Goal: Task Accomplishment & Management: Complete application form

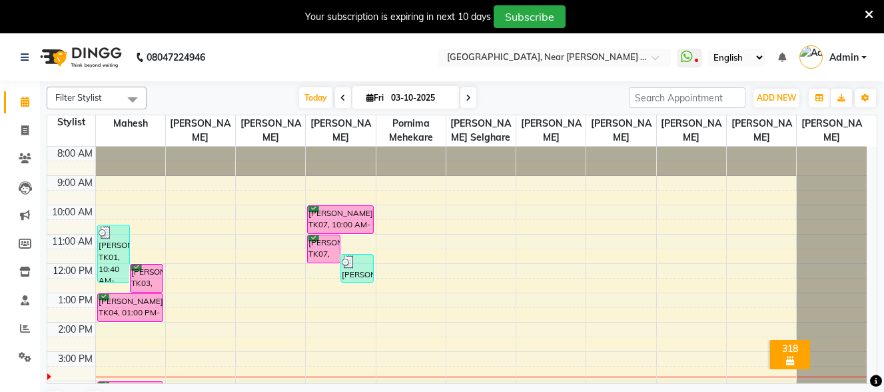
click at [871, 12] on icon at bounding box center [868, 15] width 9 height 12
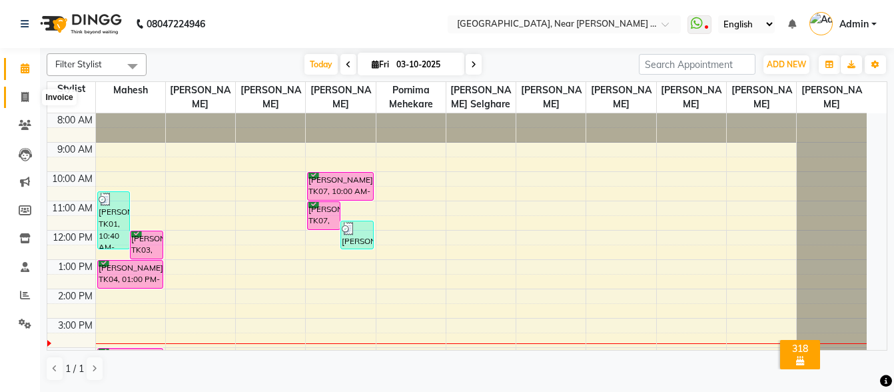
click at [25, 96] on icon at bounding box center [24, 97] width 7 height 10
drag, startPoint x: 25, startPoint y: 96, endPoint x: 35, endPoint y: 93, distance: 9.7
click at [25, 96] on icon at bounding box center [24, 97] width 7 height 10
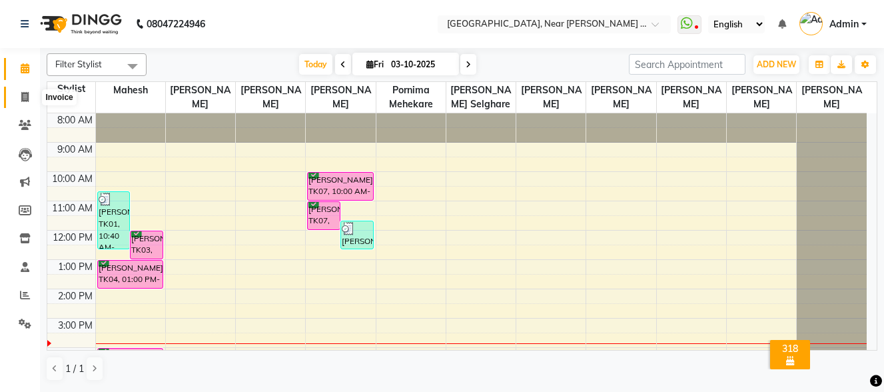
select select "service"
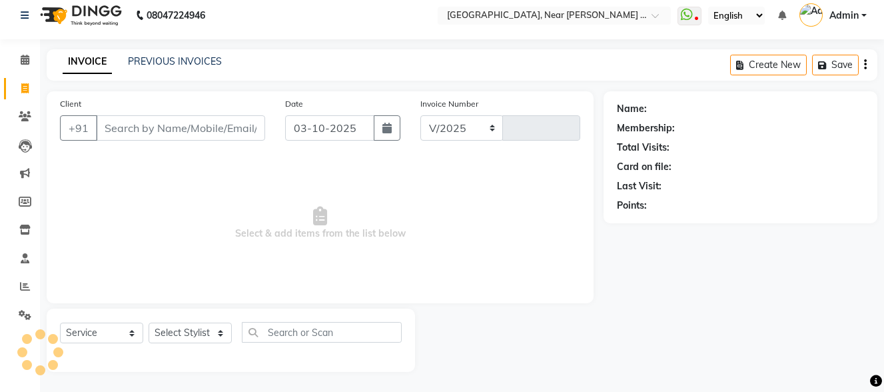
select select "5103"
type input "0128"
click at [171, 123] on input "Client" at bounding box center [180, 127] width 169 height 25
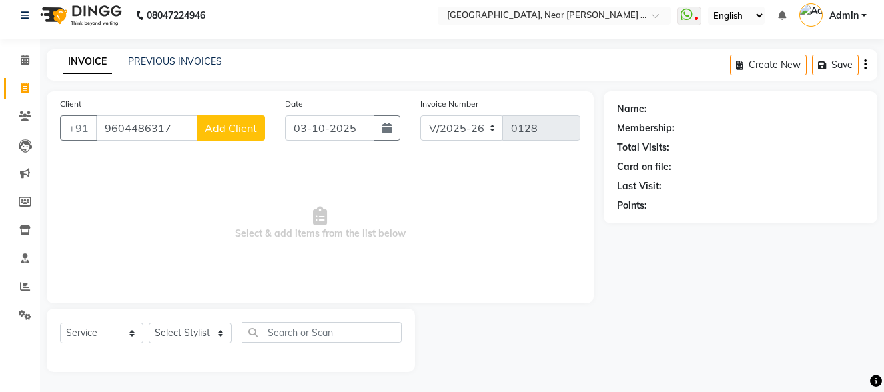
type input "9604486317"
click at [228, 131] on span "Add Client" at bounding box center [230, 127] width 53 height 13
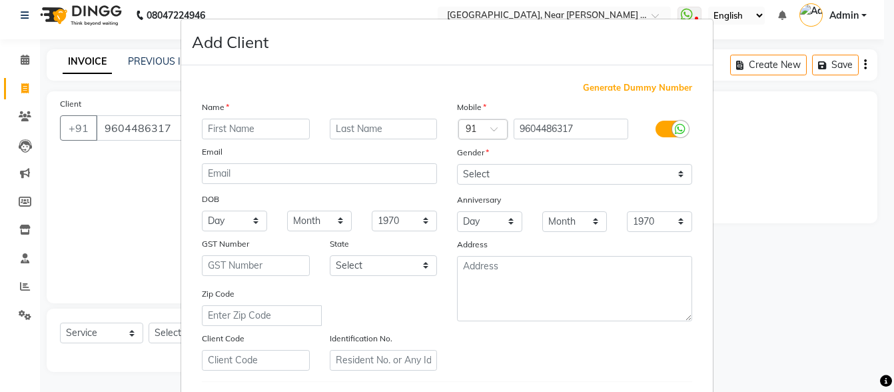
click at [228, 131] on input "text" at bounding box center [256, 129] width 108 height 21
type input "Smita"
click at [348, 125] on input "text" at bounding box center [384, 129] width 108 height 21
click at [348, 126] on input "text" at bounding box center [384, 129] width 108 height 21
type input "[PERSON_NAME]"
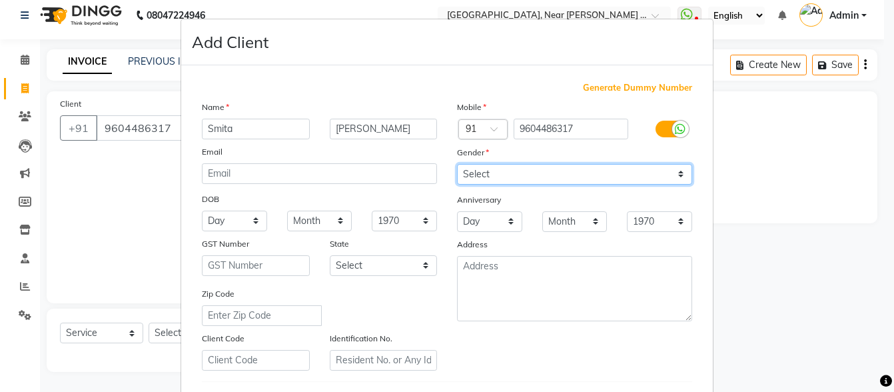
click at [486, 175] on select "Select [DEMOGRAPHIC_DATA] [DEMOGRAPHIC_DATA] Other Prefer Not To Say" at bounding box center [574, 174] width 235 height 21
click at [486, 176] on select "Select [DEMOGRAPHIC_DATA] [DEMOGRAPHIC_DATA] Other Prefer Not To Say" at bounding box center [574, 174] width 235 height 21
click at [482, 180] on select "Select [DEMOGRAPHIC_DATA] [DEMOGRAPHIC_DATA] Other Prefer Not To Say" at bounding box center [574, 174] width 235 height 21
select select "[DEMOGRAPHIC_DATA]"
click at [457, 164] on select "Select [DEMOGRAPHIC_DATA] [DEMOGRAPHIC_DATA] Other Prefer Not To Say" at bounding box center [574, 174] width 235 height 21
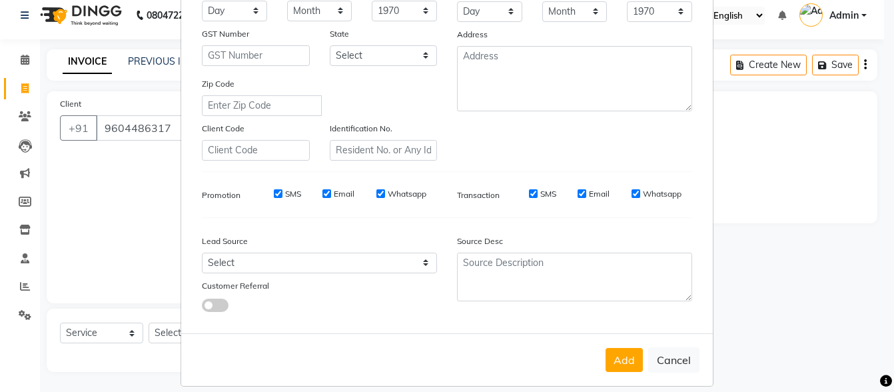
scroll to position [223, 0]
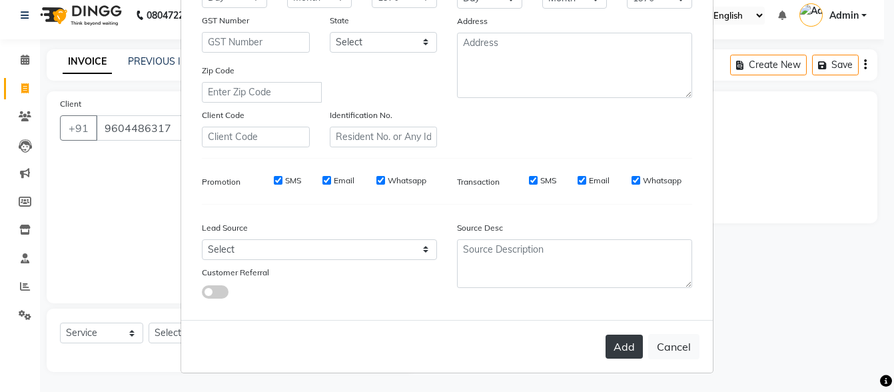
click at [607, 348] on button "Add" at bounding box center [623, 346] width 37 height 24
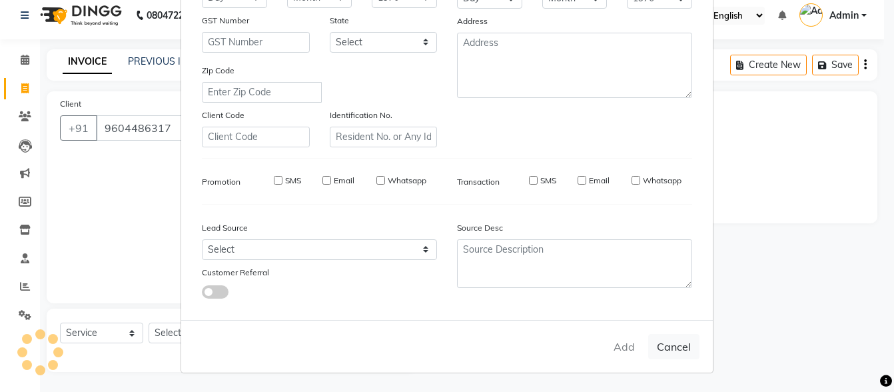
select select
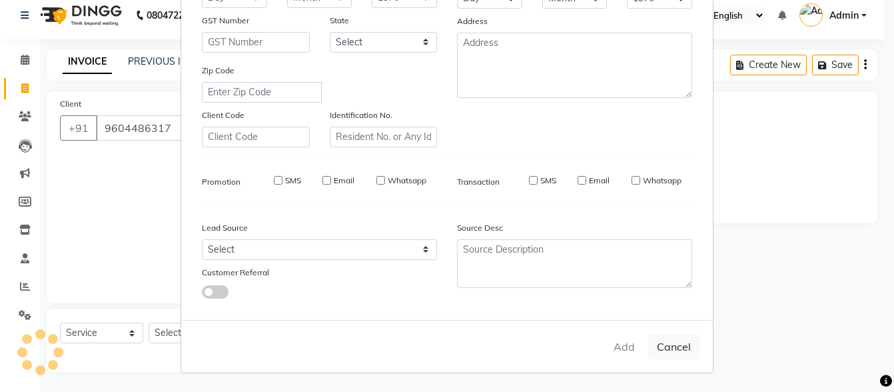
select select
checkbox input "false"
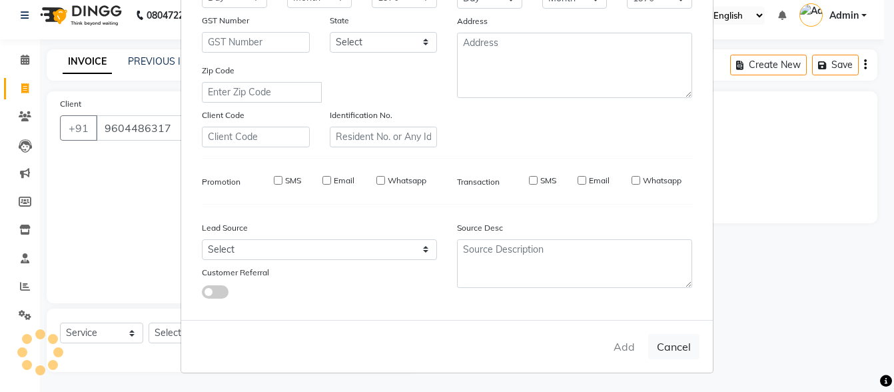
checkbox input "false"
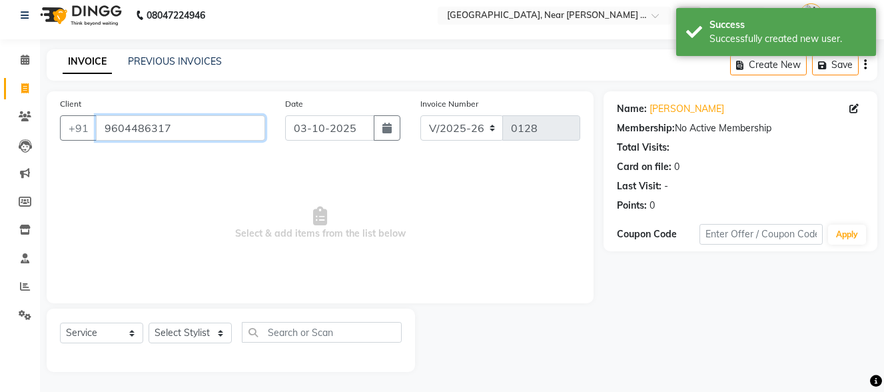
click at [204, 135] on input "9604486317" at bounding box center [180, 127] width 169 height 25
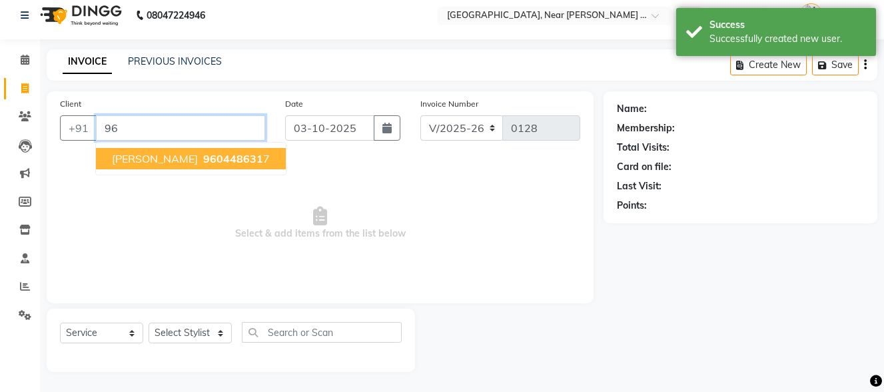
type input "9"
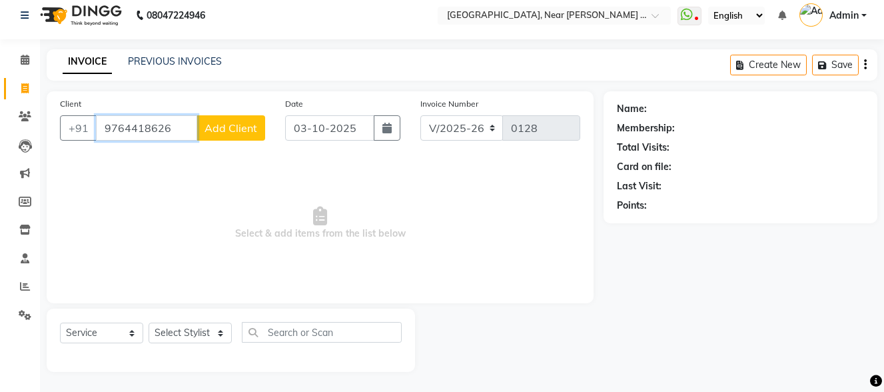
type input "9764418626"
click at [263, 130] on button "Add Client" at bounding box center [230, 127] width 69 height 25
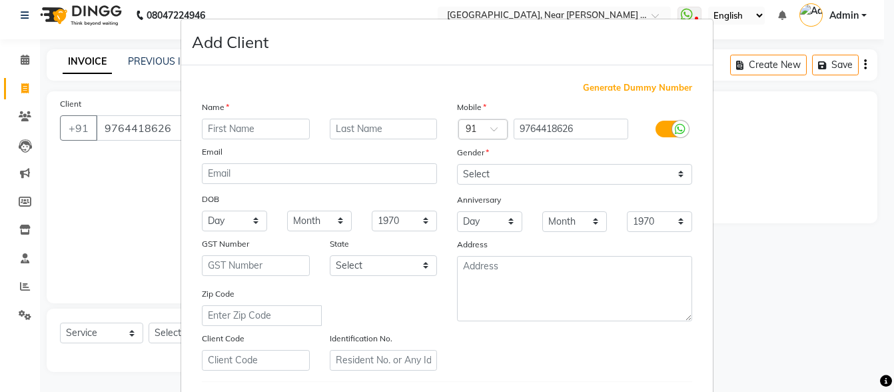
click at [260, 125] on input "text" at bounding box center [256, 129] width 108 height 21
type input "[PERSON_NAME]"
click at [338, 128] on input "text" at bounding box center [384, 129] width 108 height 21
type input "[PERSON_NAME]"
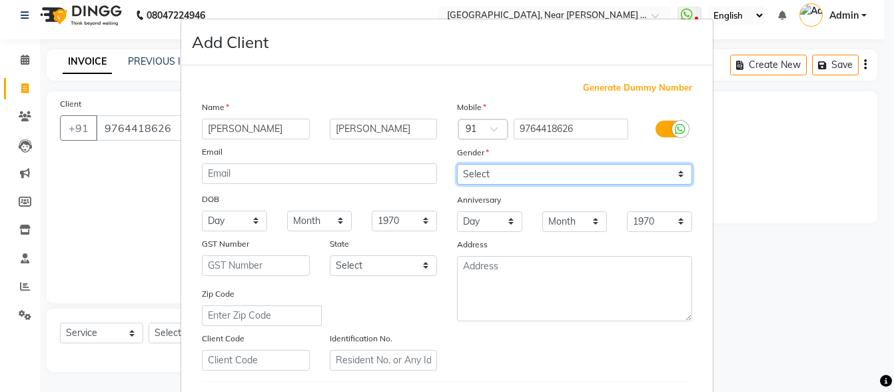
drag, startPoint x: 472, startPoint y: 176, endPoint x: 475, endPoint y: 208, distance: 31.4
click at [475, 188] on div "Mobile Country Code × 91 9764418626 Gender Select [DEMOGRAPHIC_DATA] [DEMOGRAPH…" at bounding box center [574, 235] width 255 height 270
select select "[DEMOGRAPHIC_DATA]"
click at [457, 164] on select "Select [DEMOGRAPHIC_DATA] [DEMOGRAPHIC_DATA] Other Prefer Not To Say" at bounding box center [574, 174] width 235 height 21
drag, startPoint x: 483, startPoint y: 181, endPoint x: 482, endPoint y: 204, distance: 22.6
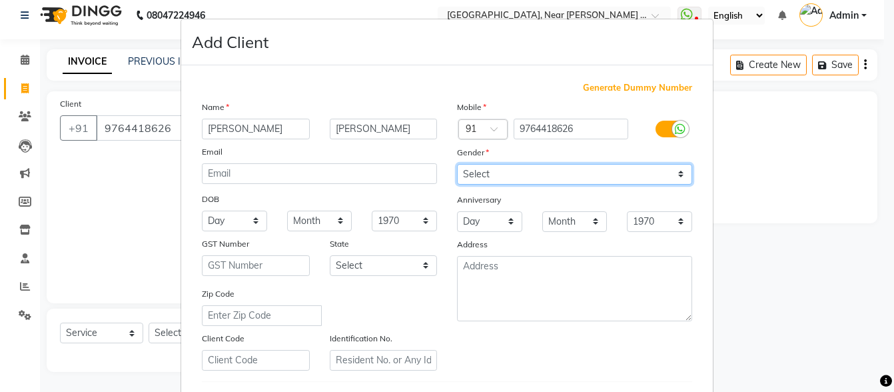
click at [483, 184] on select "Select [DEMOGRAPHIC_DATA] [DEMOGRAPHIC_DATA] Other Prefer Not To Say" at bounding box center [574, 174] width 235 height 21
click at [457, 164] on select "Select [DEMOGRAPHIC_DATA] [DEMOGRAPHIC_DATA] Other Prefer Not To Say" at bounding box center [574, 174] width 235 height 21
click at [482, 169] on select "Select [DEMOGRAPHIC_DATA] [DEMOGRAPHIC_DATA] Other Prefer Not To Say" at bounding box center [574, 174] width 235 height 21
select select "[DEMOGRAPHIC_DATA]"
click at [457, 164] on select "Select [DEMOGRAPHIC_DATA] [DEMOGRAPHIC_DATA] Other Prefer Not To Say" at bounding box center [574, 174] width 235 height 21
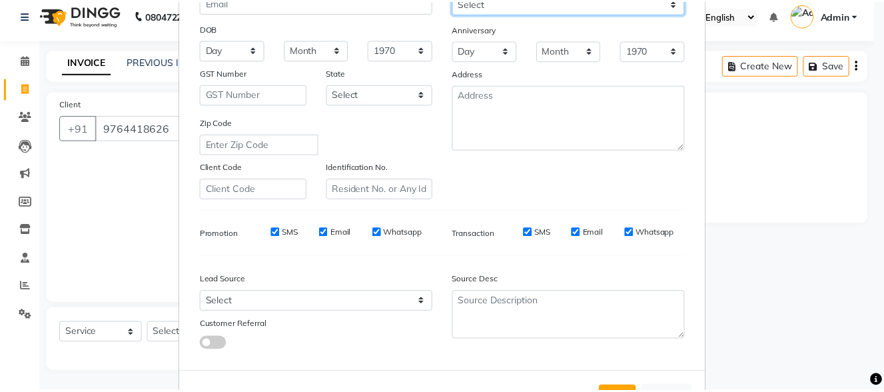
scroll to position [200, 0]
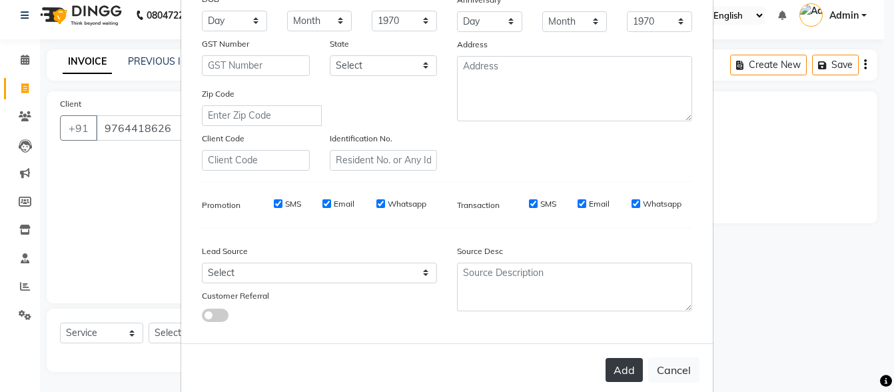
click at [612, 373] on button "Add" at bounding box center [623, 370] width 37 height 24
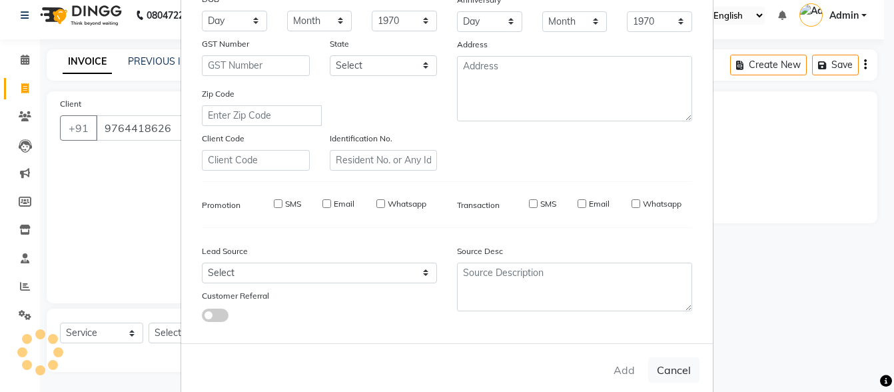
select select
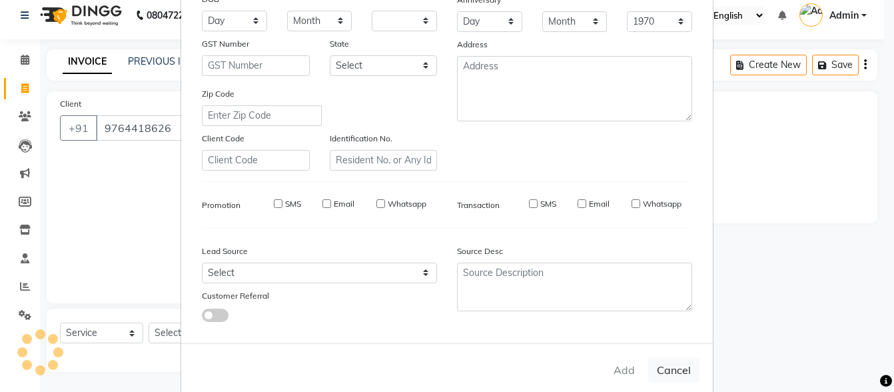
select select
checkbox input "false"
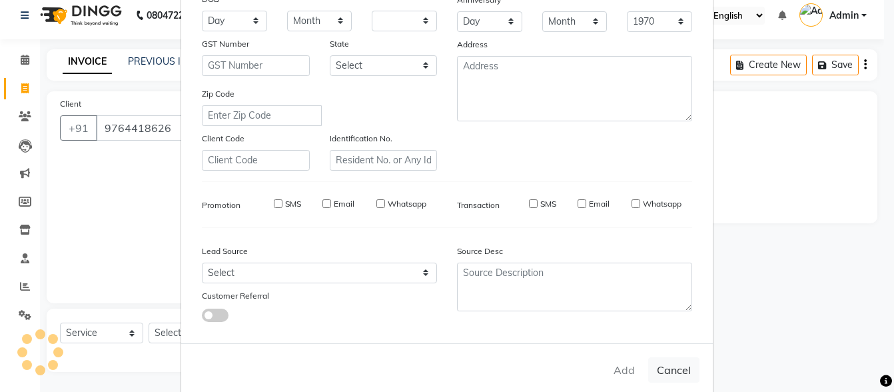
checkbox input "false"
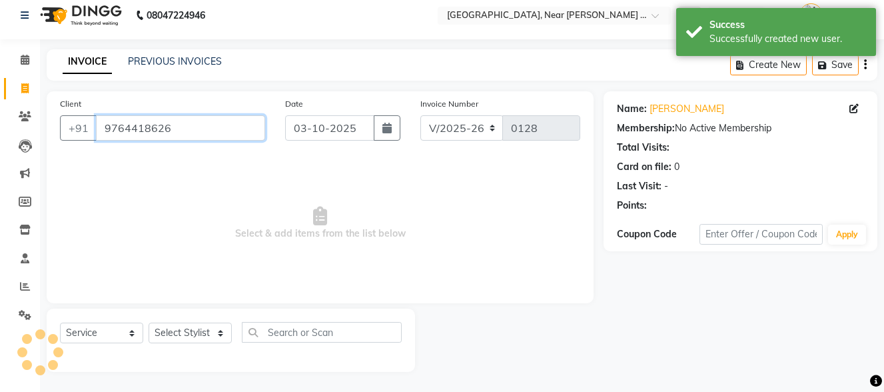
click at [228, 131] on input "9764418626" at bounding box center [180, 127] width 169 height 25
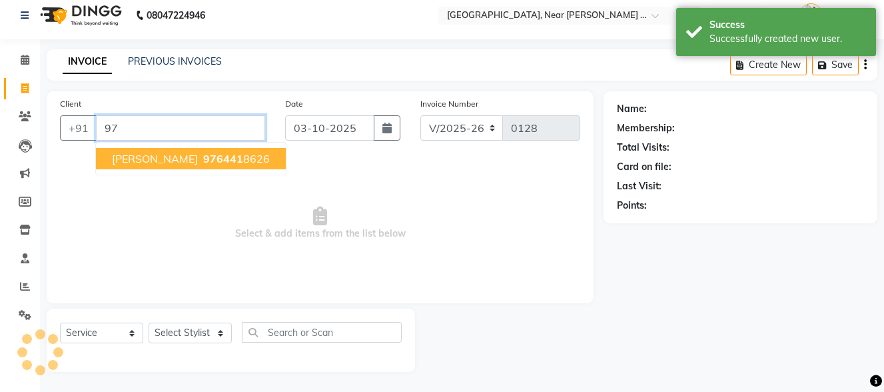
type input "9"
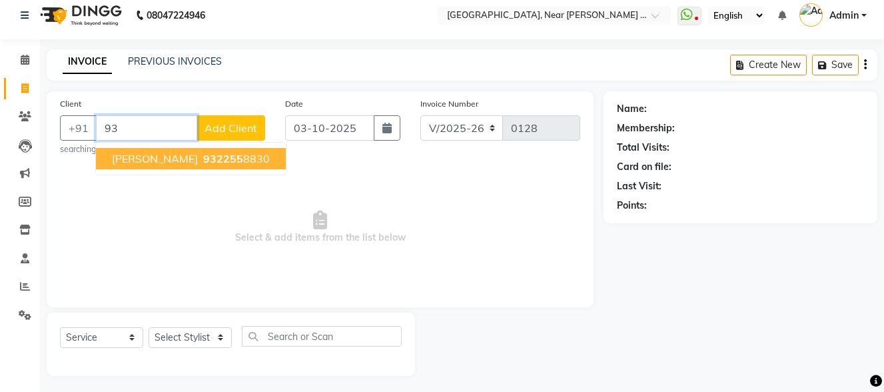
type input "9"
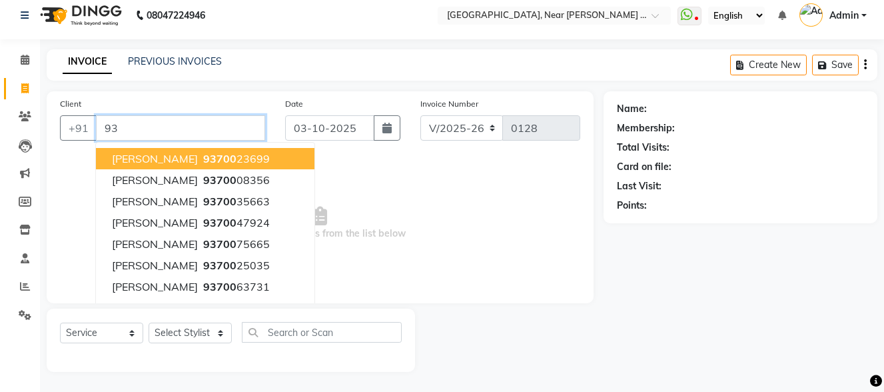
type input "9"
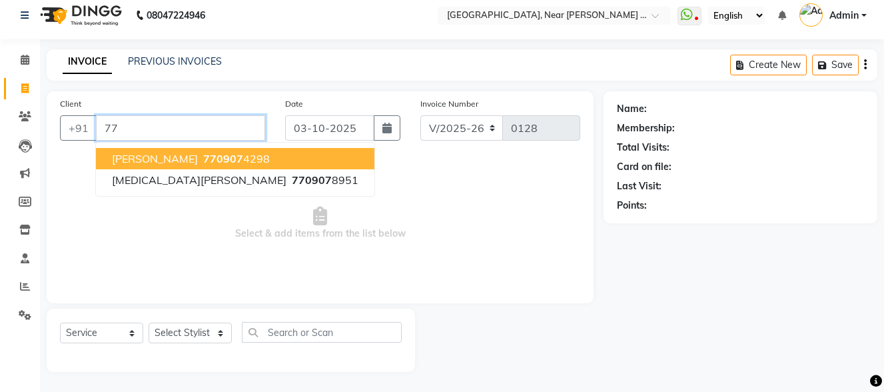
type input "7"
